Goal: Task Accomplishment & Management: Complete application form

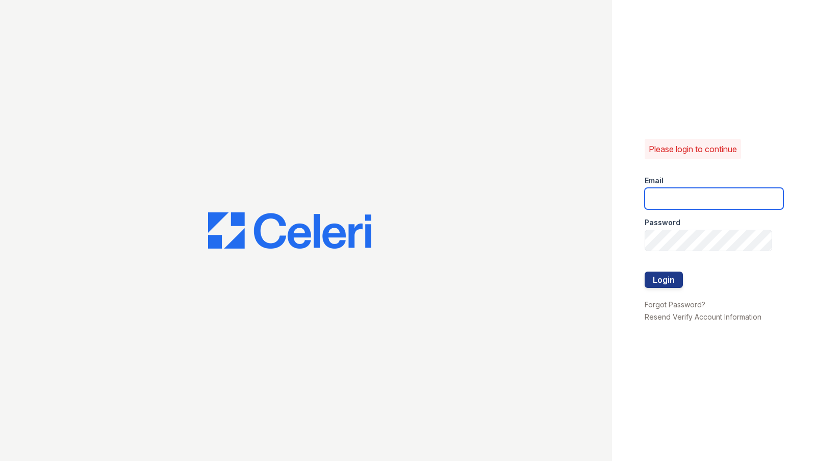
click at [678, 191] on input "email" at bounding box center [714, 198] width 139 height 21
type input "[EMAIL_ADDRESS][DOMAIN_NAME]"
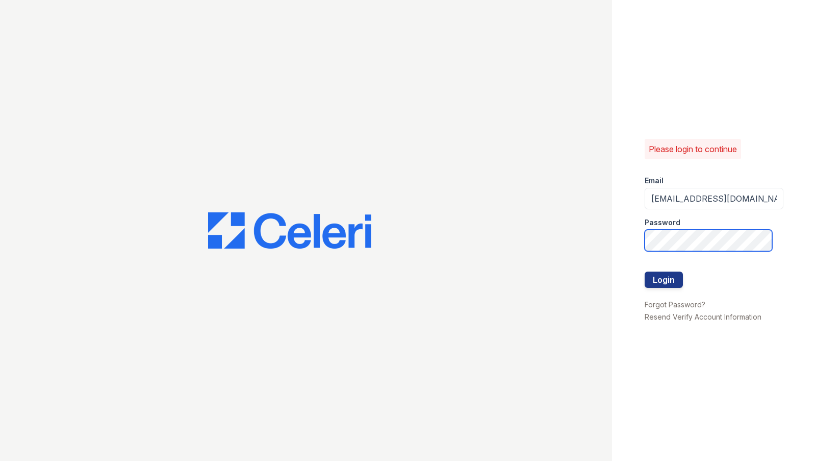
click at [645, 271] on button "Login" at bounding box center [664, 279] width 38 height 16
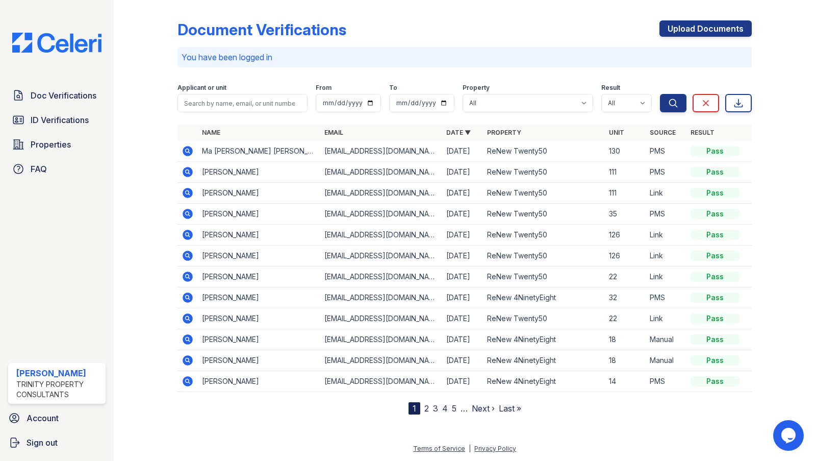
click at [188, 152] on icon at bounding box center [188, 151] width 10 height 10
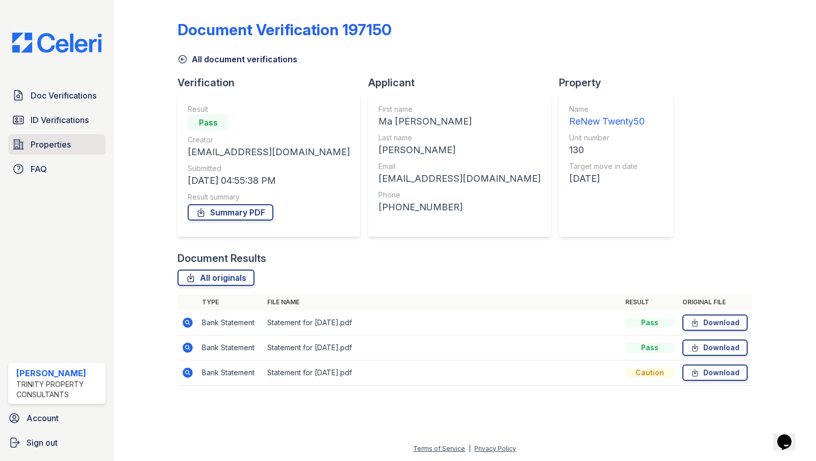
click at [59, 143] on span "Properties" at bounding box center [51, 144] width 40 height 12
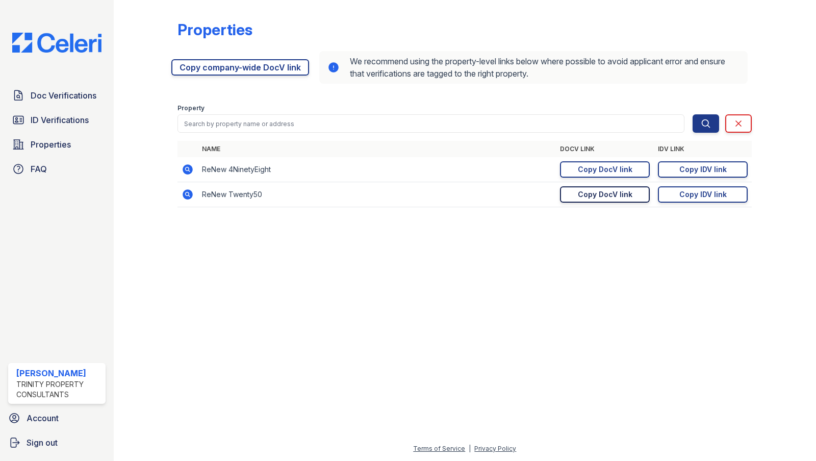
click at [621, 195] on div "Copy DocV link" at bounding box center [605, 194] width 55 height 10
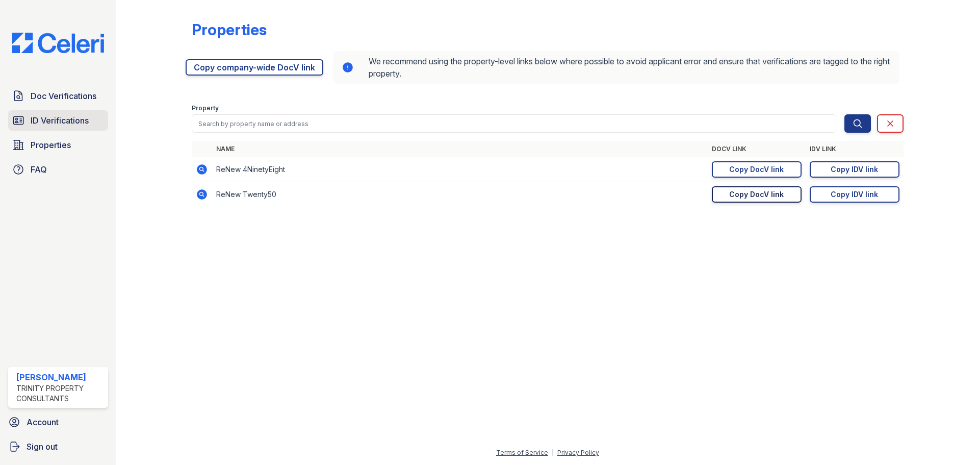
click at [65, 120] on span "ID Verifications" at bounding box center [60, 120] width 58 height 12
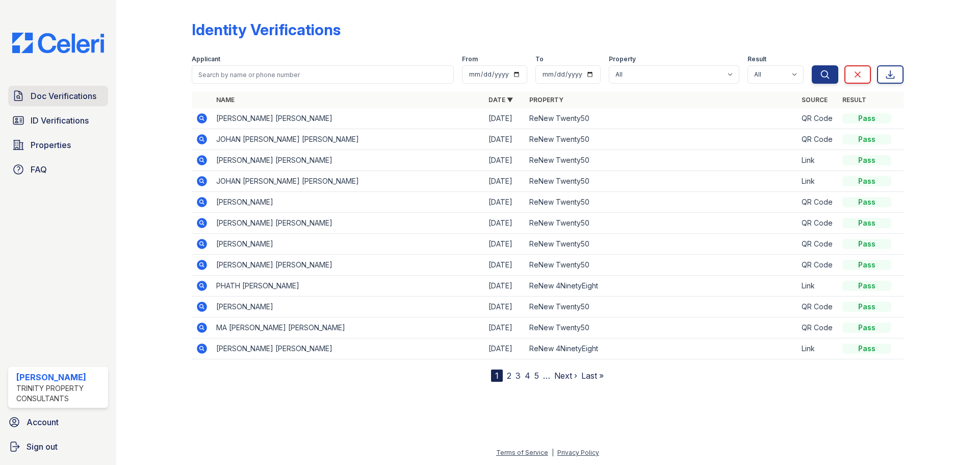
click at [71, 93] on span "Doc Verifications" at bounding box center [64, 96] width 66 height 12
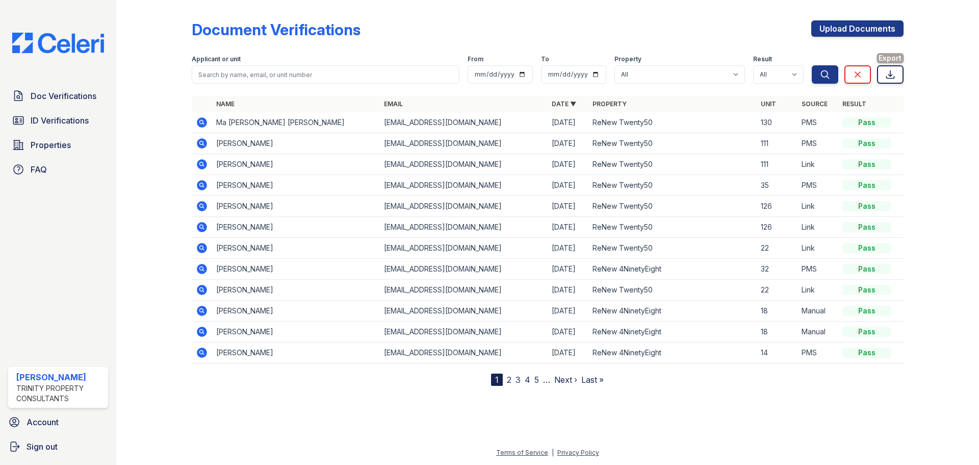
click at [816, 75] on icon at bounding box center [890, 74] width 10 height 10
click at [638, 18] on div "Document Verifications Upload Documents Filter Applicant or unit From To Proper…" at bounding box center [548, 194] width 712 height 381
click at [816, 32] on link "Upload Documents" at bounding box center [857, 28] width 92 height 16
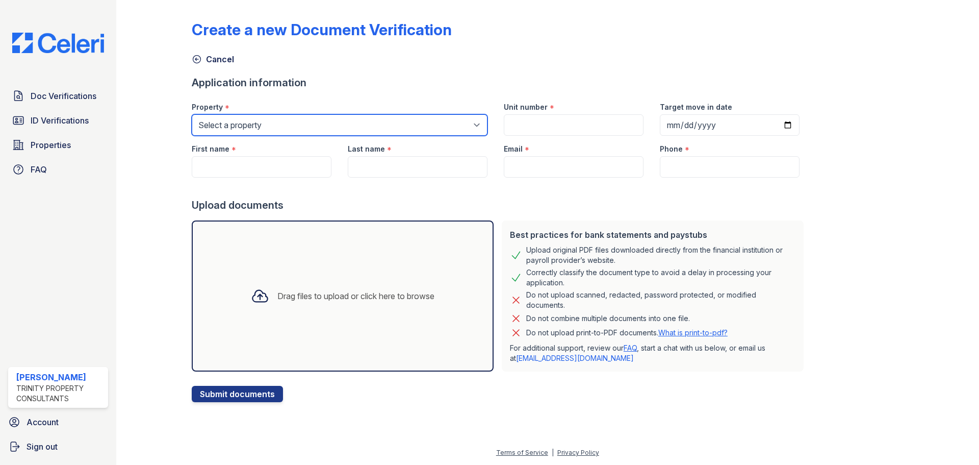
click at [249, 119] on select "Select a property ReNew 4NinetyEight ReNew Twenty50" at bounding box center [340, 124] width 296 height 21
select select "82"
click at [192, 114] on select "Select a property ReNew 4NinetyEight ReNew Twenty50" at bounding box center [340, 124] width 296 height 21
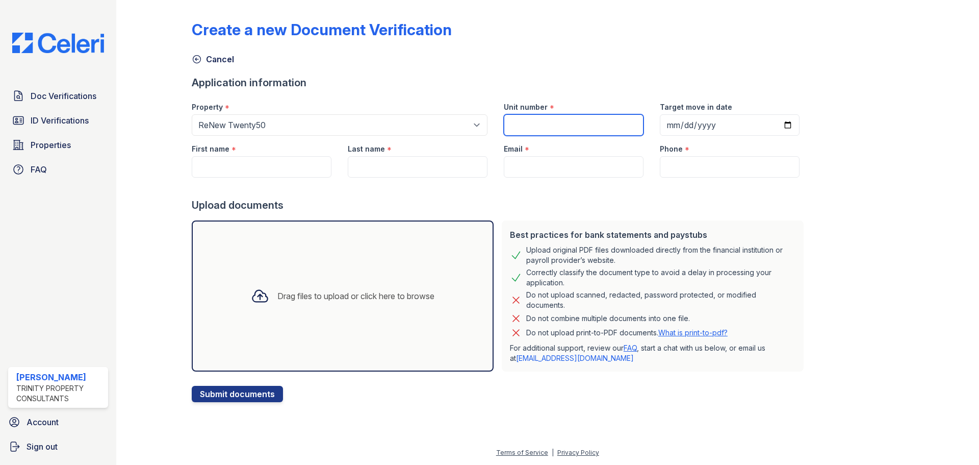
click at [570, 125] on input "Unit number" at bounding box center [574, 124] width 140 height 21
click at [539, 126] on input "Unit number" at bounding box center [574, 124] width 140 height 21
type input "1"
type input "49"
click at [660, 122] on input "Target move in date" at bounding box center [730, 124] width 140 height 21
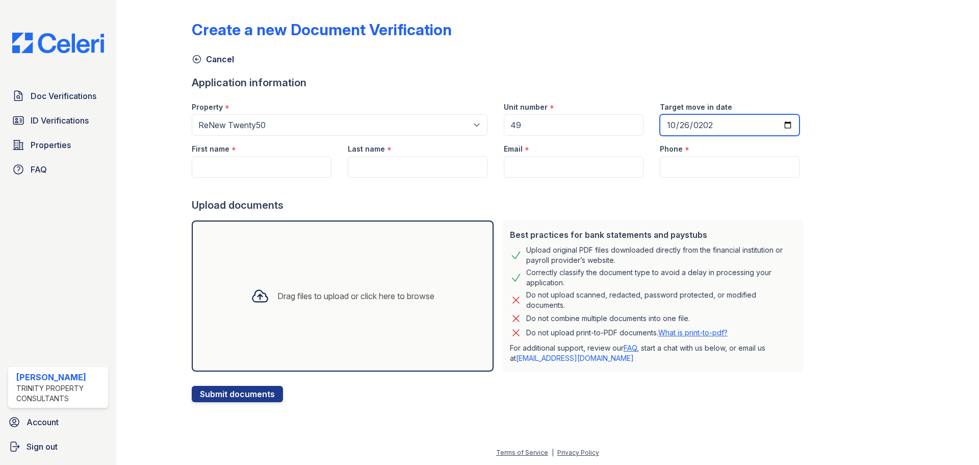
type input "[DATE]"
drag, startPoint x: 586, startPoint y: 190, endPoint x: 579, endPoint y: 171, distance: 19.7
click at [583, 179] on div at bounding box center [500, 187] width 616 height 20
click at [578, 171] on input "Email" at bounding box center [574, 166] width 140 height 21
click at [224, 162] on input "First name" at bounding box center [262, 166] width 140 height 21
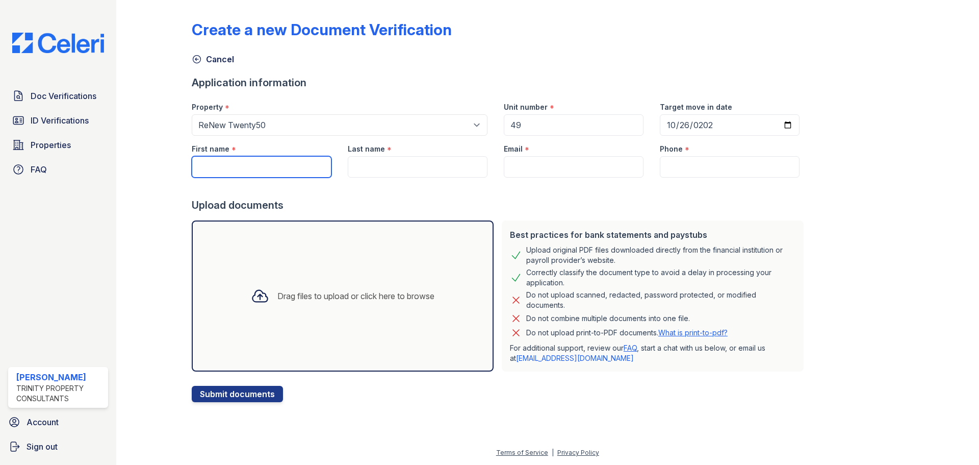
click at [242, 166] on input "First name" at bounding box center [262, 166] width 140 height 21
type input "[PERSON_NAME]"
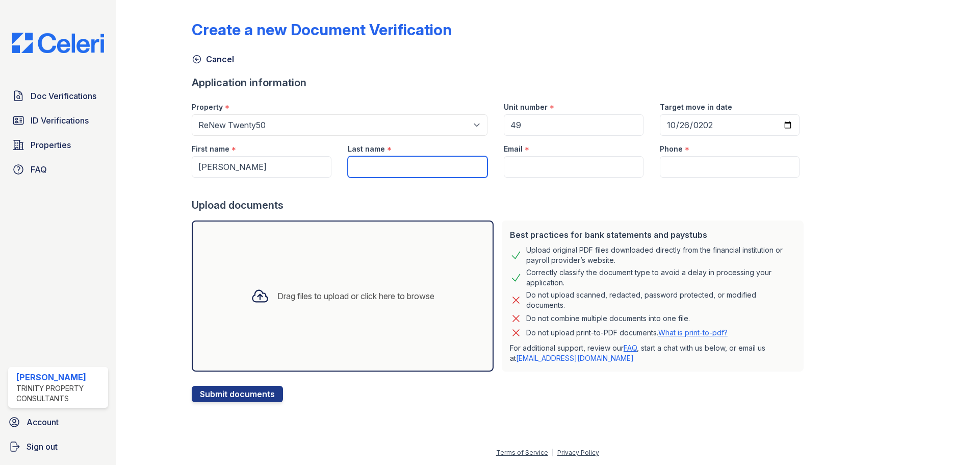
click at [428, 174] on input "Last name" at bounding box center [418, 166] width 140 height 21
click at [363, 166] on input "De la [PERSON_NAME]" at bounding box center [418, 166] width 140 height 21
click at [361, 167] on input "[PERSON_NAME]" at bounding box center [418, 166] width 140 height 21
click at [370, 169] on input "[PERSON_NAME]" at bounding box center [418, 166] width 140 height 21
click at [363, 167] on input "De la [PERSON_NAME]" at bounding box center [418, 166] width 140 height 21
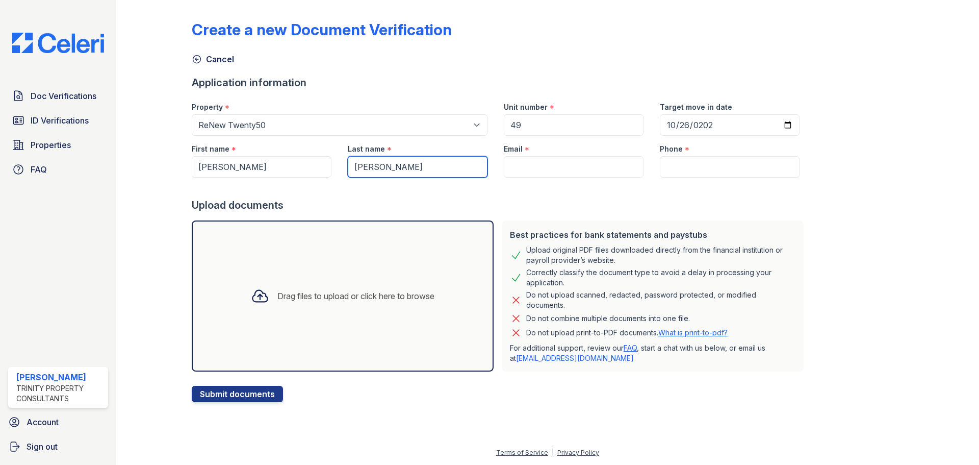
type input "[PERSON_NAME]"
click at [548, 164] on input "Email" at bounding box center [574, 166] width 140 height 21
click at [559, 161] on input "Email" at bounding box center [574, 166] width 140 height 21
paste input "[EMAIL_ADDRESS][DOMAIN_NAME]"
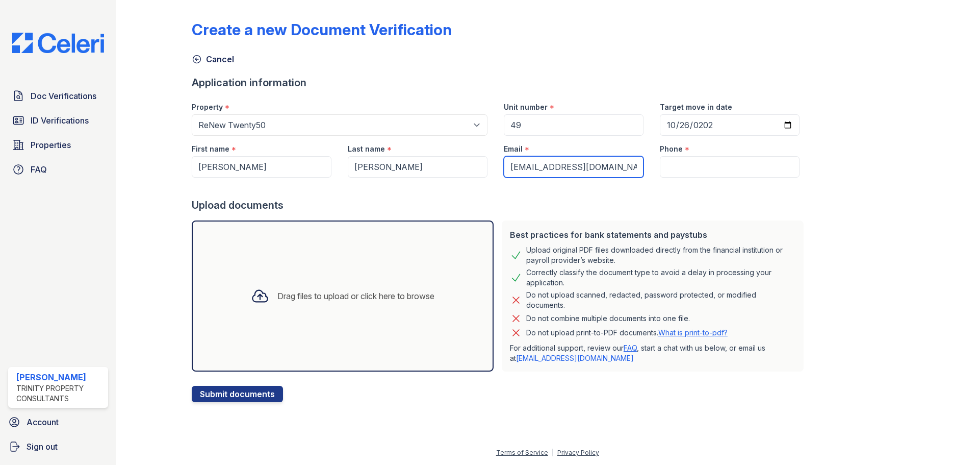
type input "[EMAIL_ADDRESS][DOMAIN_NAME]"
click at [669, 170] on input "Phone" at bounding box center [730, 166] width 140 height 21
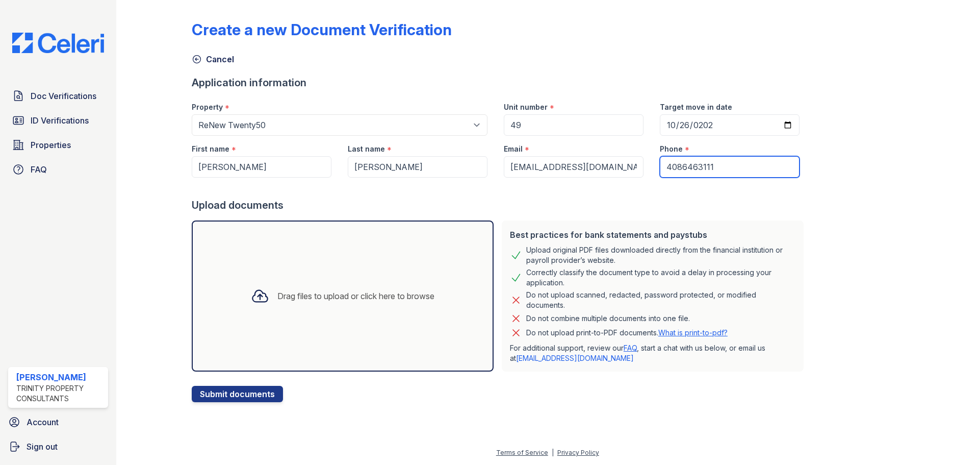
type input "4086463111"
click at [816, 177] on div "Create a new Document Verification Cancel Application information Property * Se…" at bounding box center [548, 203] width 712 height 398
click at [311, 295] on div "Drag files to upload or click here to browse" at bounding box center [355, 296] width 157 height 12
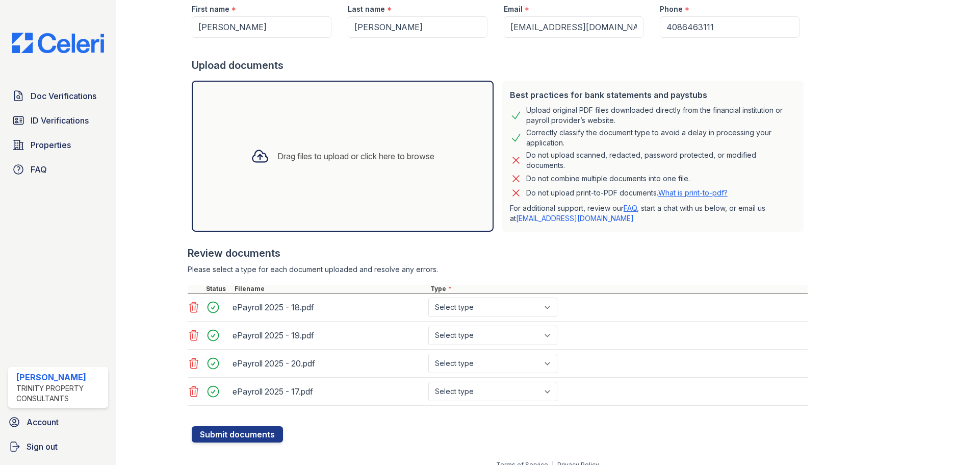
scroll to position [152, 0]
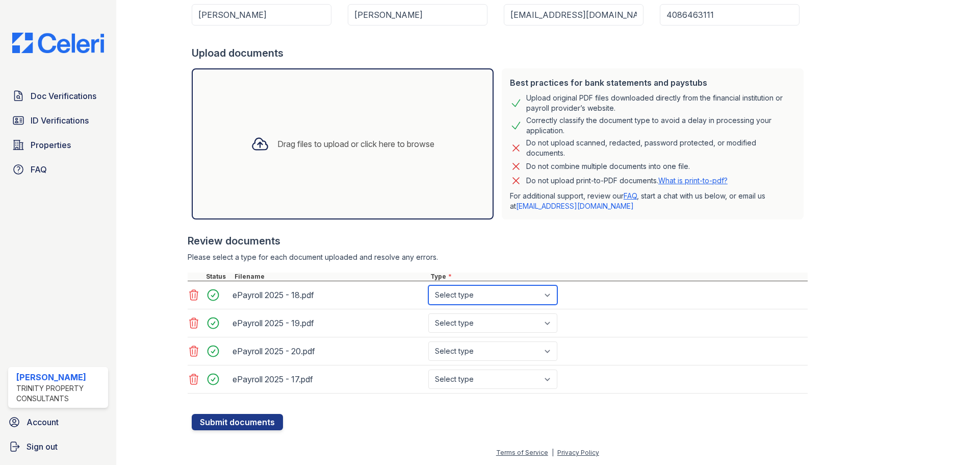
click at [487, 295] on select "Select type Paystub Bank Statement Offer Letter Tax Documents Benefit Award Let…" at bounding box center [492, 294] width 129 height 19
select select "paystub"
click at [428, 285] on select "Select type Paystub Bank Statement Offer Letter Tax Documents Benefit Award Let…" at bounding box center [492, 294] width 129 height 19
click at [486, 326] on select "Select type Paystub Bank Statement Offer Letter Tax Documents Benefit Award Let…" at bounding box center [492, 322] width 129 height 19
select select "paystub"
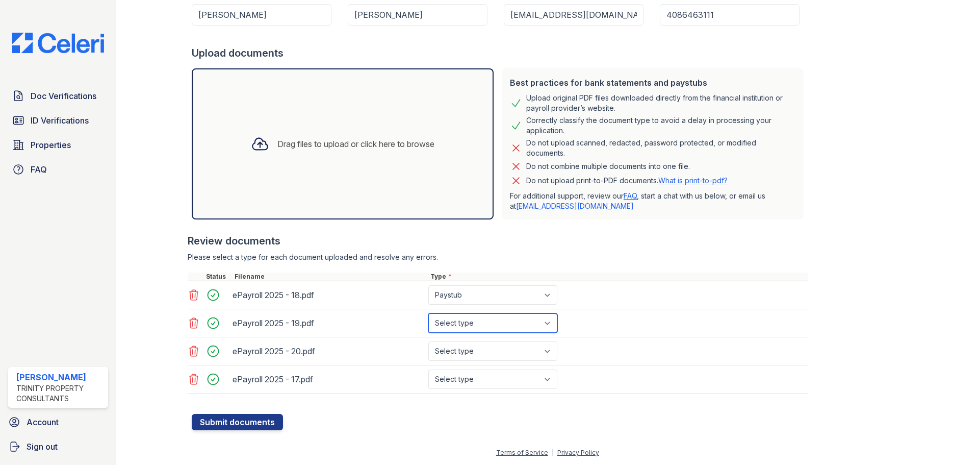
click at [428, 313] on select "Select type Paystub Bank Statement Offer Letter Tax Documents Benefit Award Let…" at bounding box center [492, 322] width 129 height 19
click at [476, 351] on select "Select type Paystub Bank Statement Offer Letter Tax Documents Benefit Award Let…" at bounding box center [492, 350] width 129 height 19
select select "paystub"
click at [428, 341] on select "Select type Paystub Bank Statement Offer Letter Tax Documents Benefit Award Let…" at bounding box center [492, 350] width 129 height 19
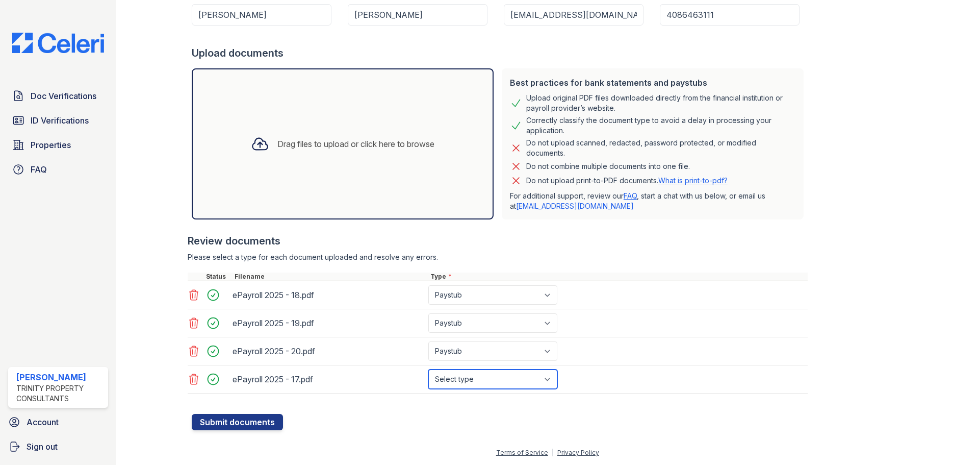
click at [473, 379] on select "Select type Paystub Bank Statement Offer Letter Tax Documents Benefit Award Let…" at bounding box center [492, 378] width 129 height 19
select select "paystub"
click at [428, 369] on select "Select type Paystub Bank Statement Offer Letter Tax Documents Benefit Award Let…" at bounding box center [492, 378] width 129 height 19
click at [253, 422] on button "Submit documents" at bounding box center [237, 422] width 91 height 16
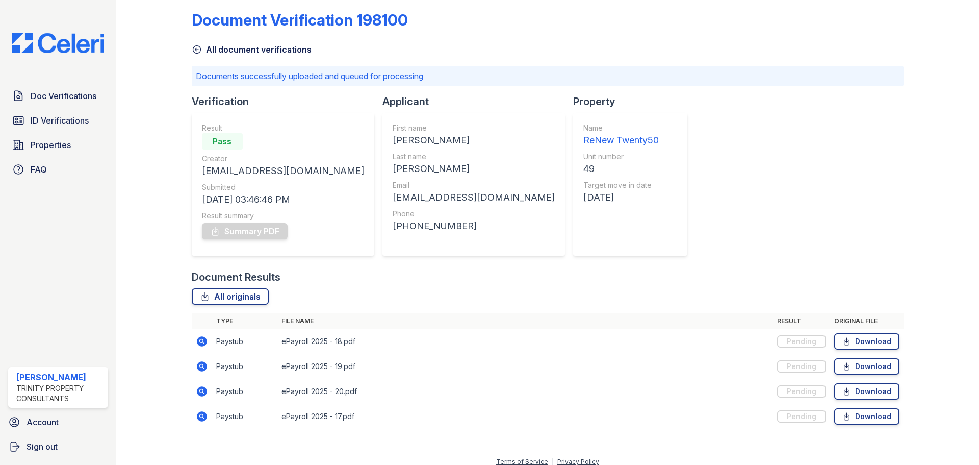
scroll to position [19, 0]
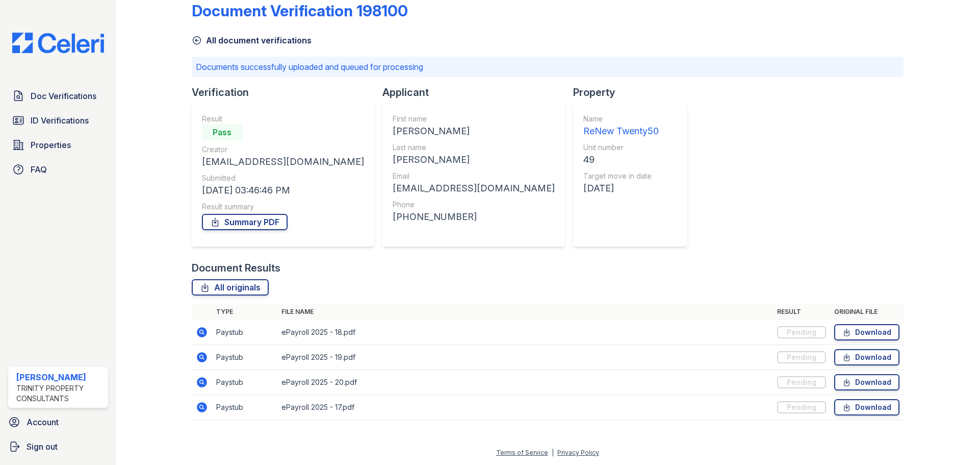
click at [812, 165] on div "Document Verification 198100 All document verifications Documents successfully …" at bounding box center [548, 207] width 712 height 445
click at [64, 96] on span "Doc Verifications" at bounding box center [64, 96] width 66 height 12
